Goal: Find specific page/section: Find specific page/section

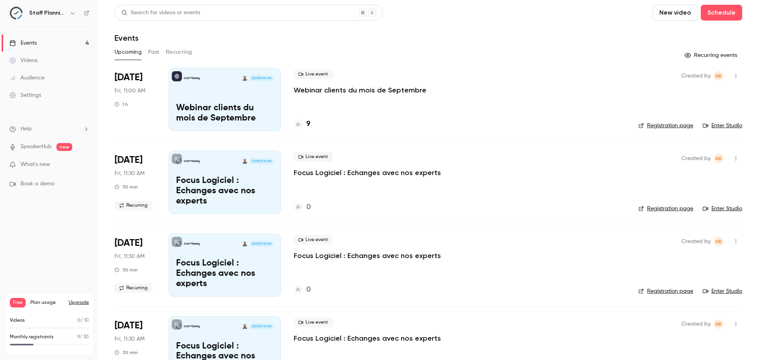
click at [308, 124] on h4 "9" at bounding box center [308, 124] width 4 height 11
click at [309, 122] on h4 "9" at bounding box center [308, 124] width 4 height 11
